Goal: Information Seeking & Learning: Learn about a topic

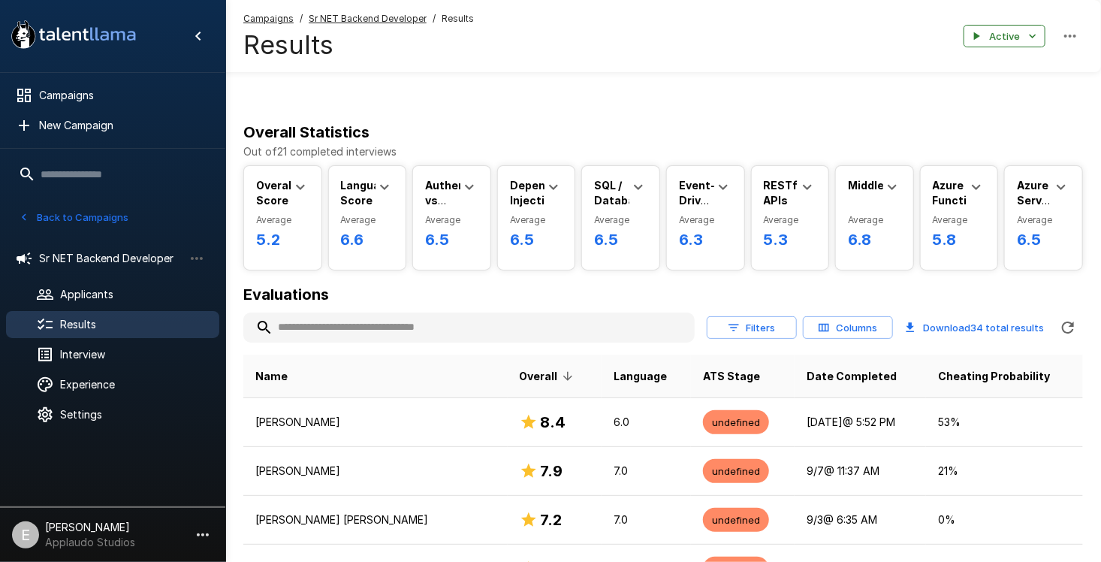
click at [29, 224] on button "Back to Campaigns" at bounding box center [73, 217] width 117 height 23
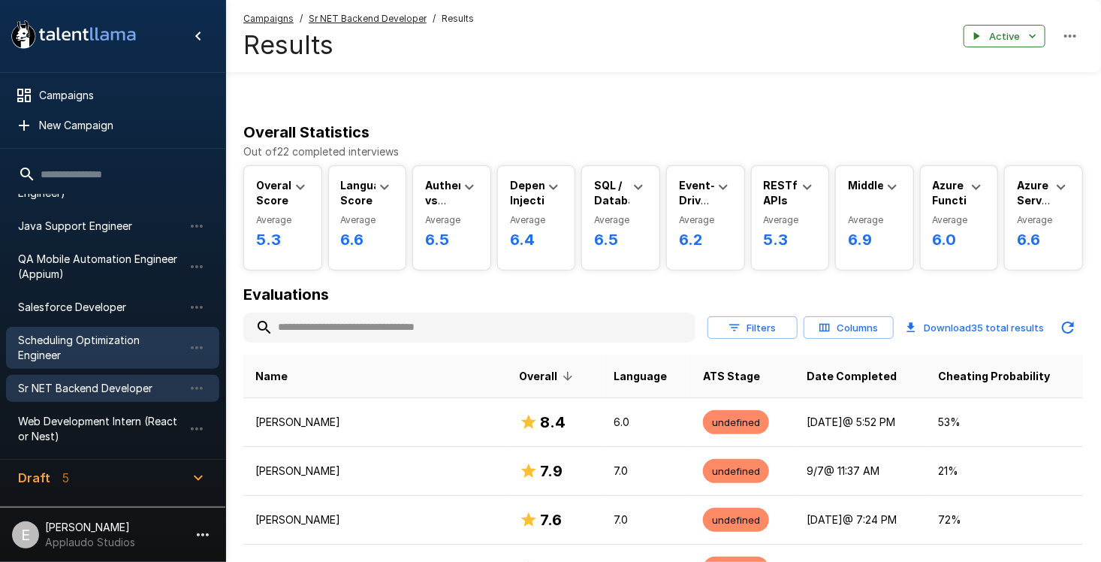
scroll to position [75, 0]
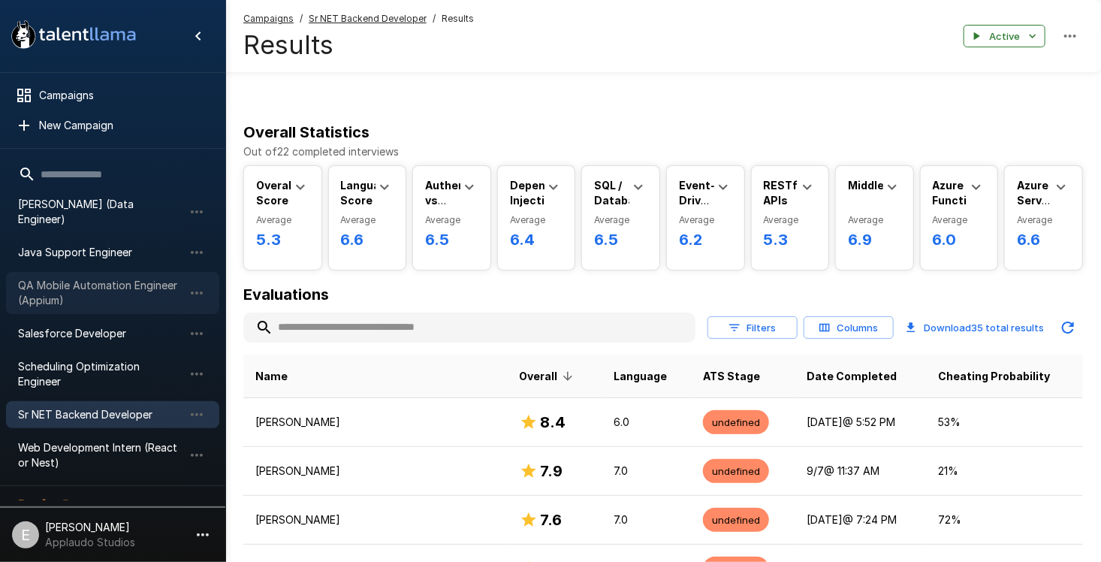
click at [121, 281] on span "QA Mobile Automation Engineer (Appium)" at bounding box center [100, 293] width 165 height 30
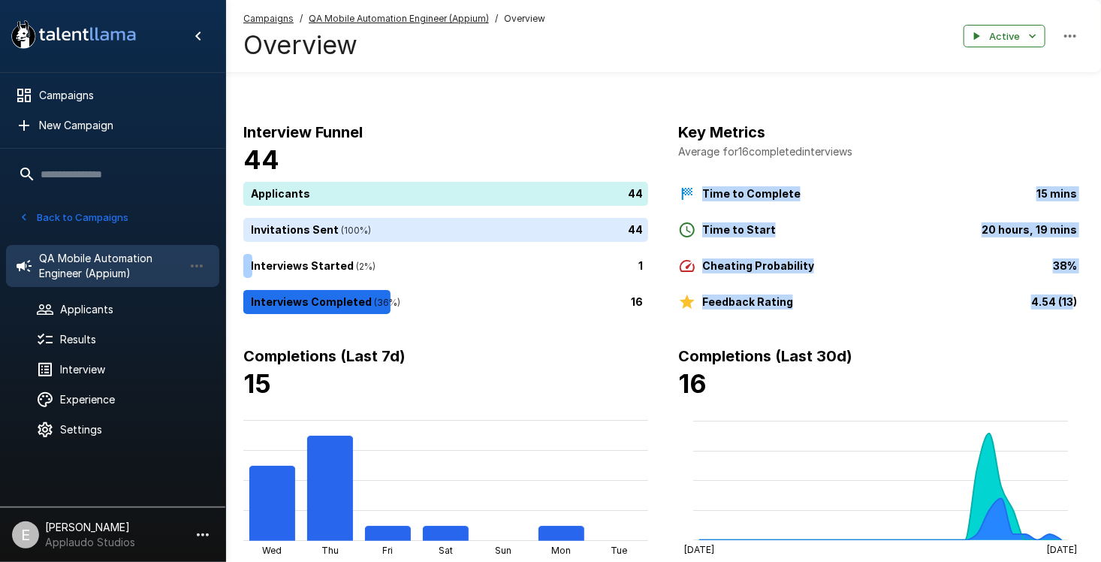
drag, startPoint x: 703, startPoint y: 192, endPoint x: 1073, endPoint y: 296, distance: 383.9
click at [1073, 296] on div "Time to Complete 15 mins Time to Start 20 hours, 19 mins Cheating Probability 3…" at bounding box center [880, 243] width 405 height 135
click at [35, 216] on button "Back to Campaigns" at bounding box center [73, 217] width 117 height 23
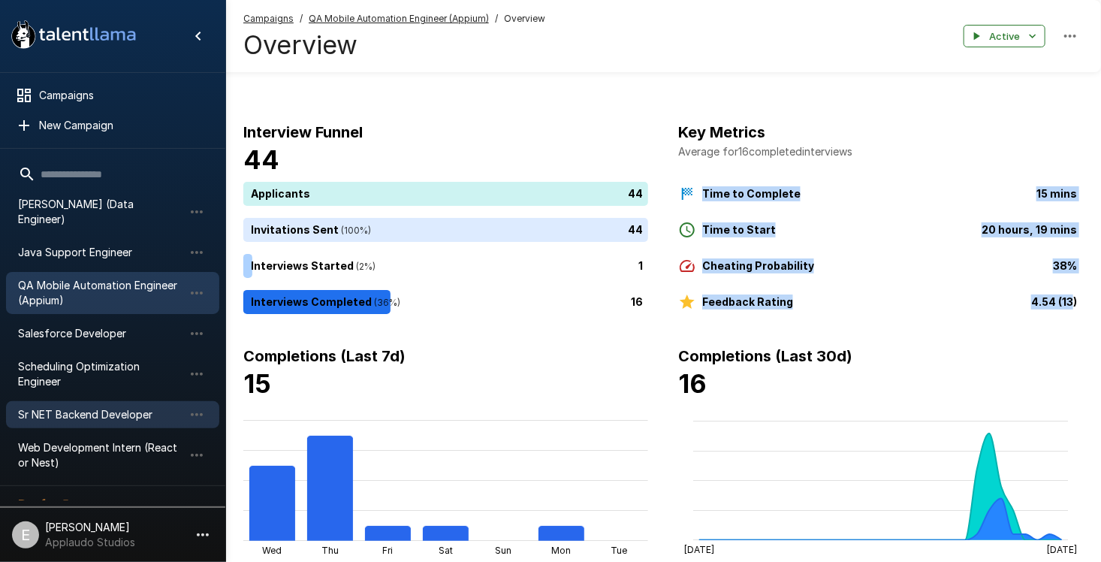
click at [77, 407] on span "Sr NET Backend Developer" at bounding box center [100, 414] width 165 height 15
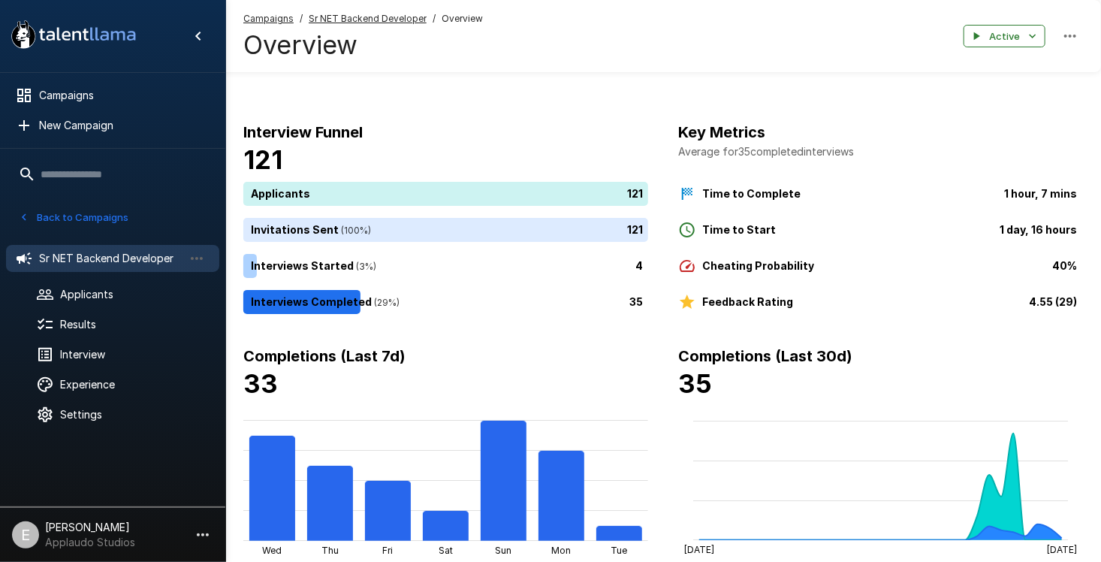
scroll to position [225, 0]
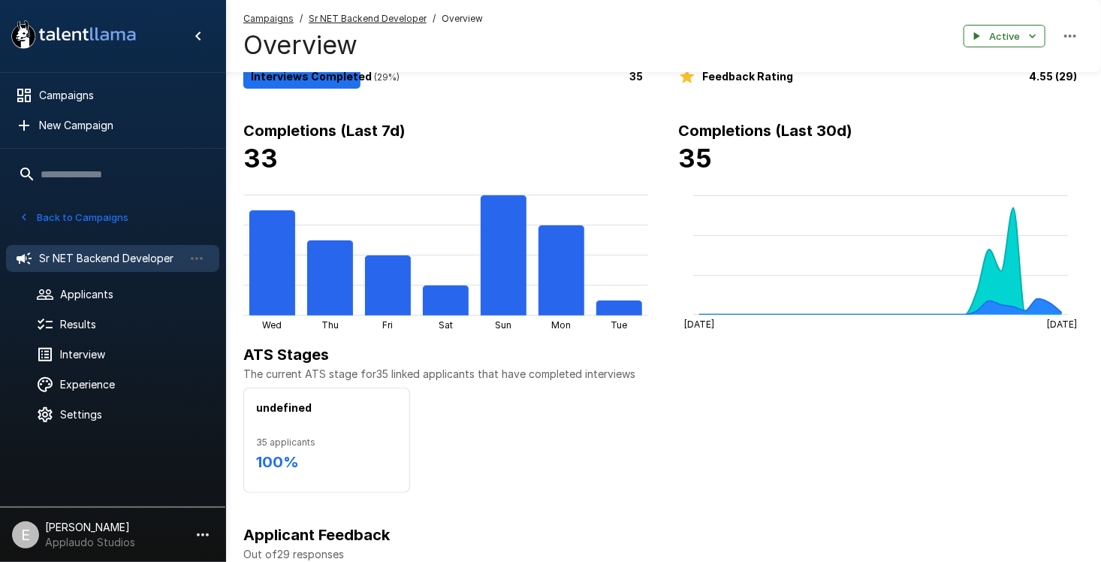
click at [26, 221] on icon "button" at bounding box center [24, 217] width 14 height 14
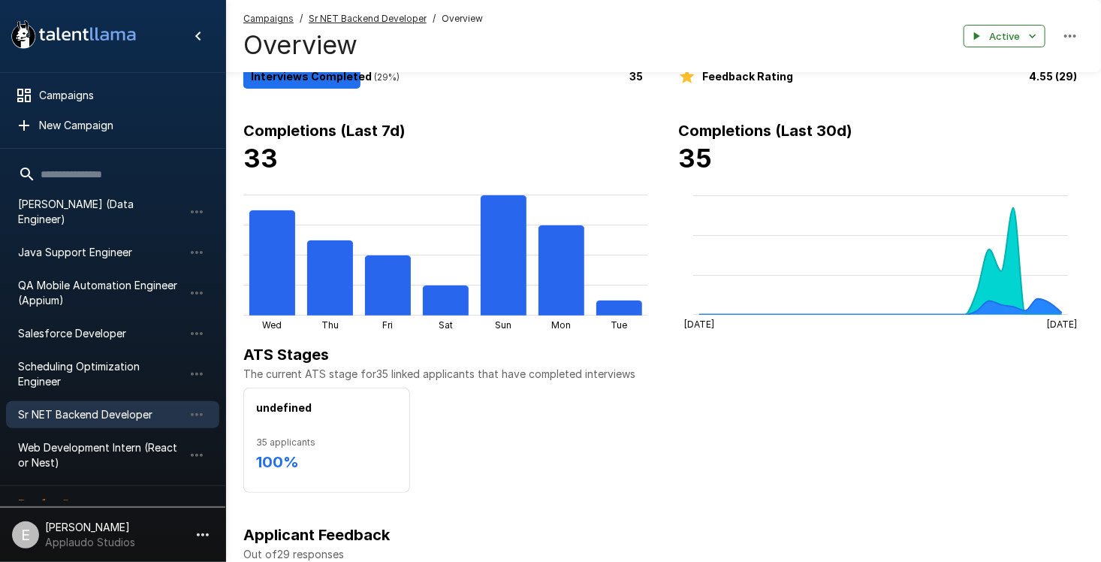
scroll to position [0, 0]
